Goal: Transaction & Acquisition: Obtain resource

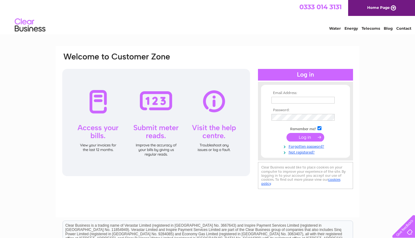
type input "[EMAIL_ADDRESS][DOMAIN_NAME]"
click at [308, 137] on input "submit" at bounding box center [305, 137] width 38 height 9
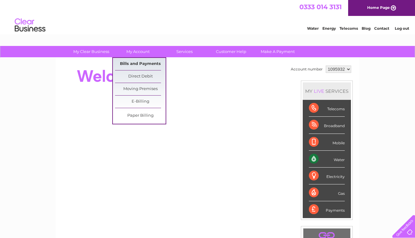
click at [140, 65] on link "Bills and Payments" at bounding box center [140, 64] width 51 height 12
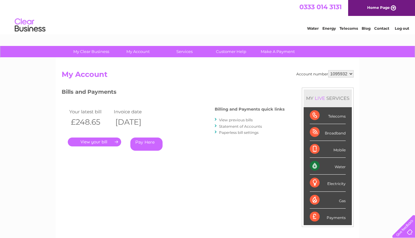
click at [105, 142] on link "." at bounding box center [94, 142] width 53 height 9
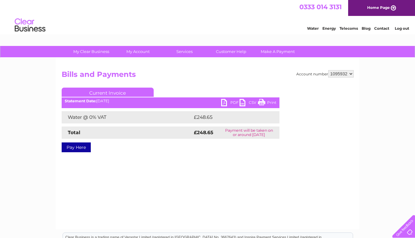
click at [235, 102] on link "PDF" at bounding box center [230, 103] width 18 height 9
